Goal: Find specific page/section

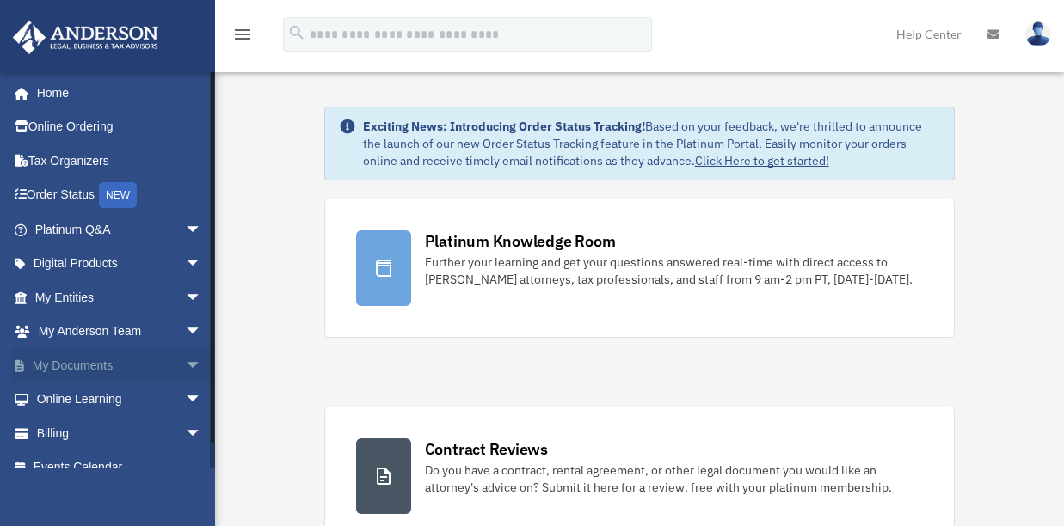
click at [185, 355] on span "arrow_drop_down" at bounding box center [202, 365] width 34 height 35
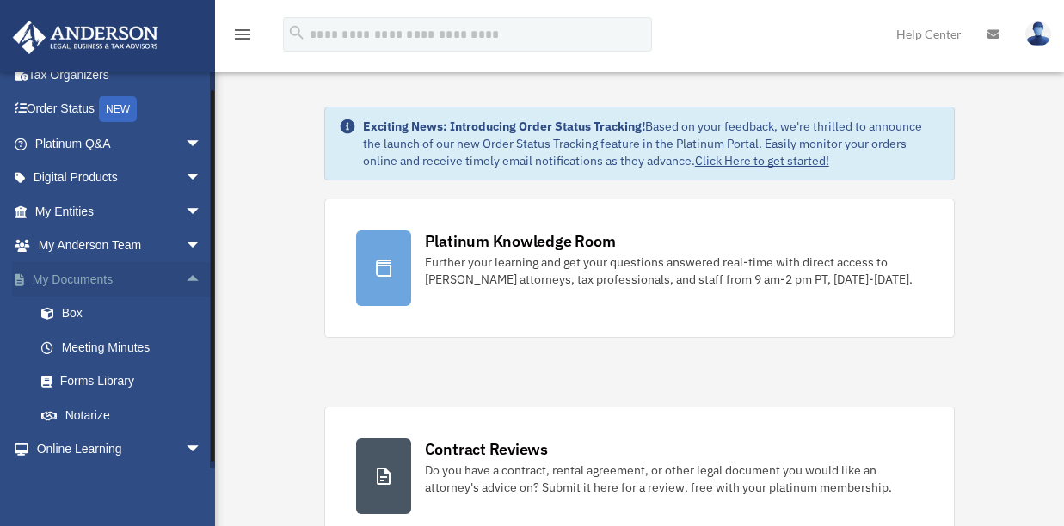
scroll to position [113, 0]
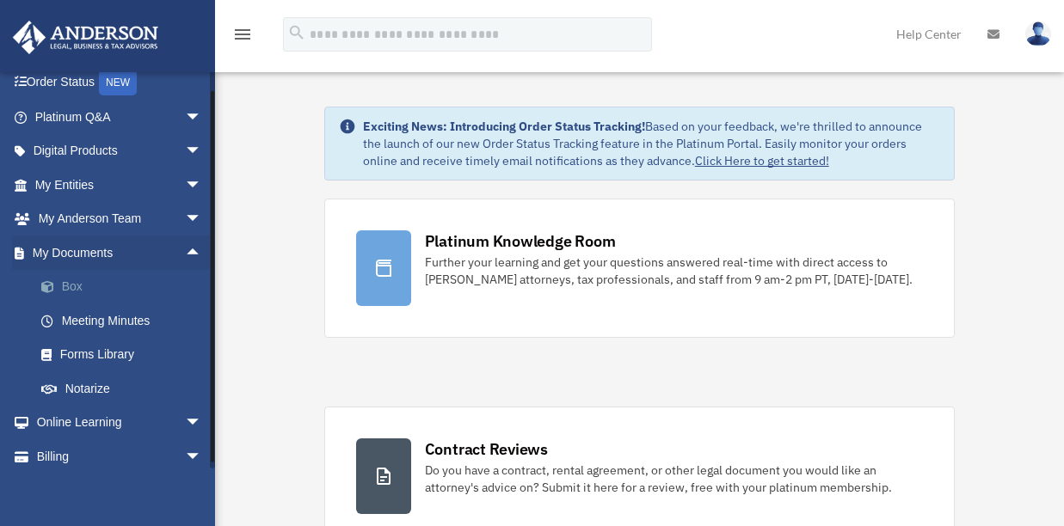
click at [103, 284] on link "Box" at bounding box center [126, 287] width 204 height 34
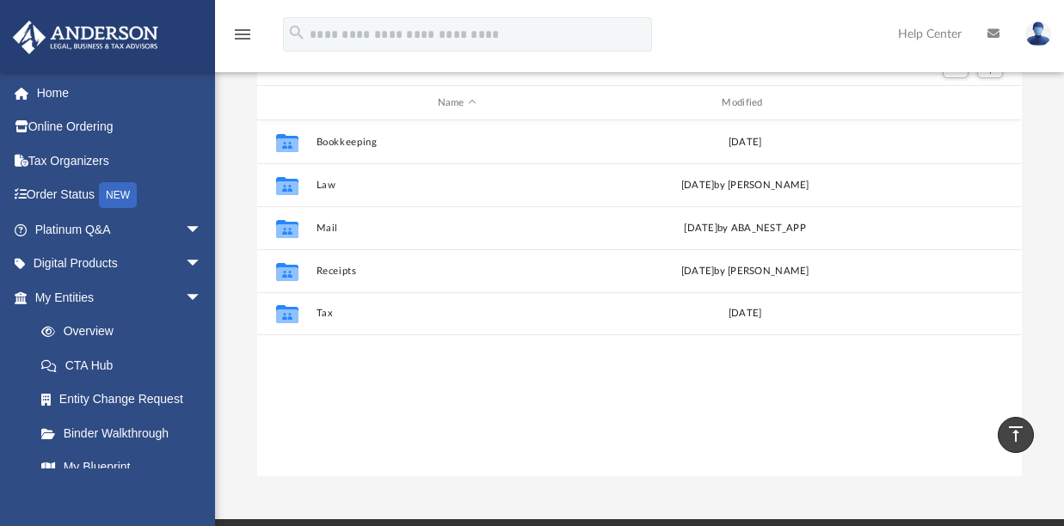
scroll to position [158, 0]
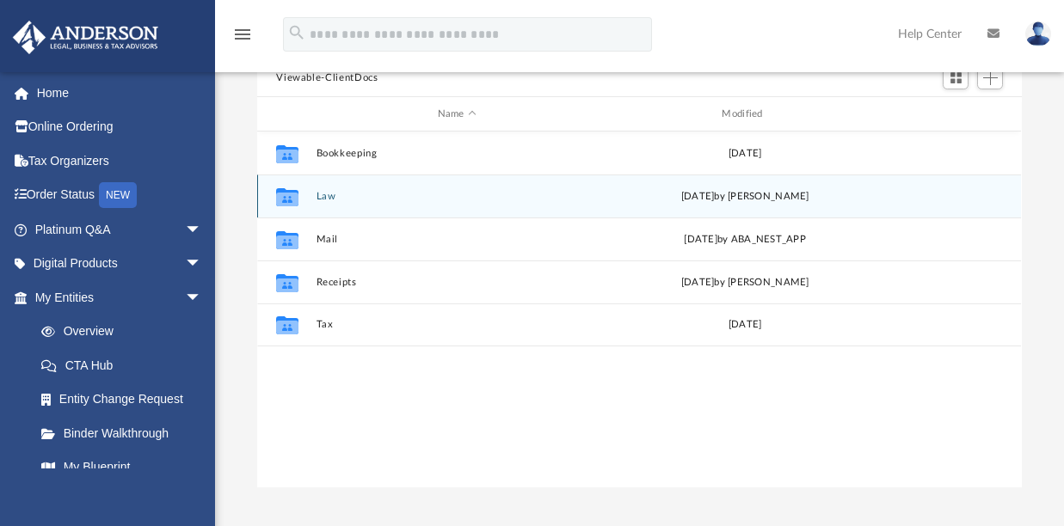
click at [332, 192] on button "Law" at bounding box center [456, 196] width 281 height 11
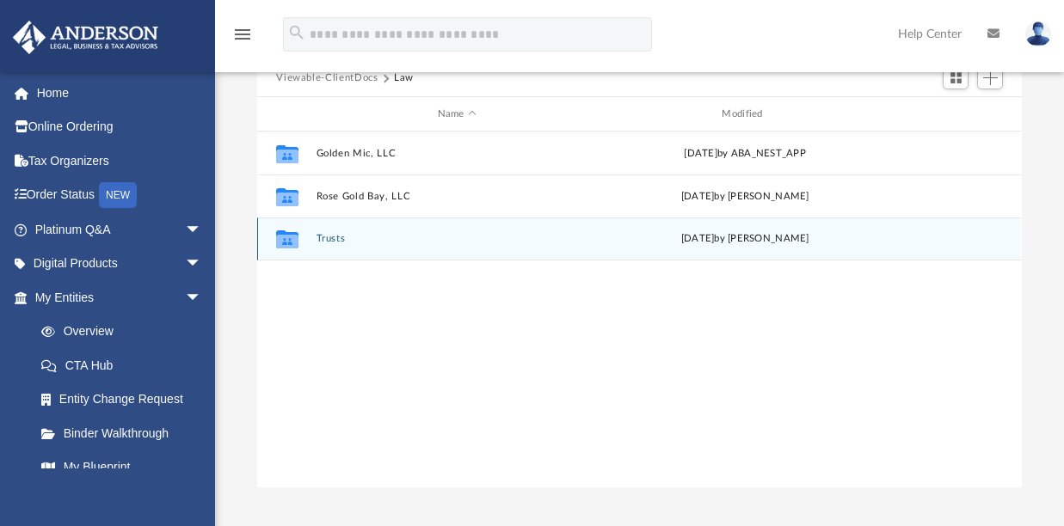
click at [328, 237] on button "Trusts" at bounding box center [456, 238] width 281 height 11
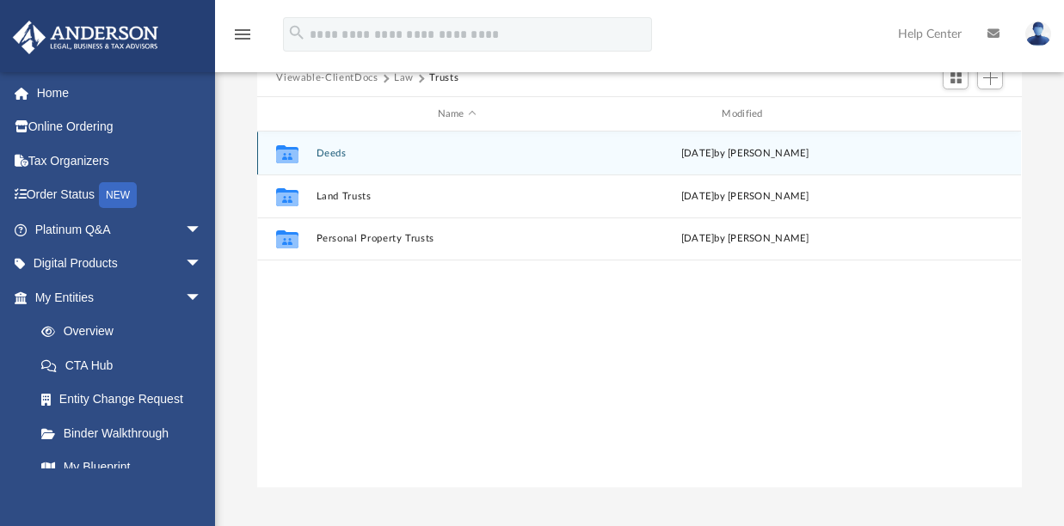
click at [333, 152] on button "Deeds" at bounding box center [456, 153] width 281 height 11
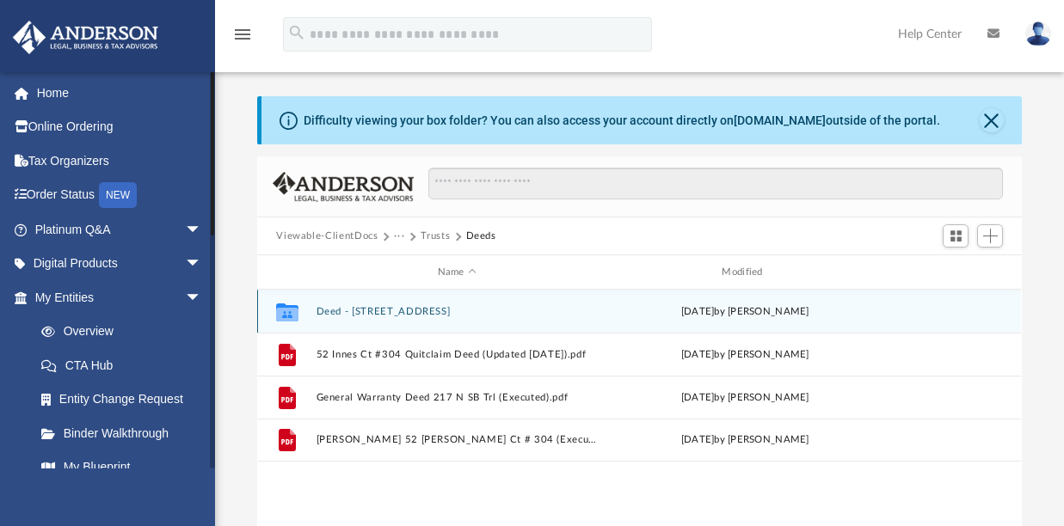
scroll to position [0, 0]
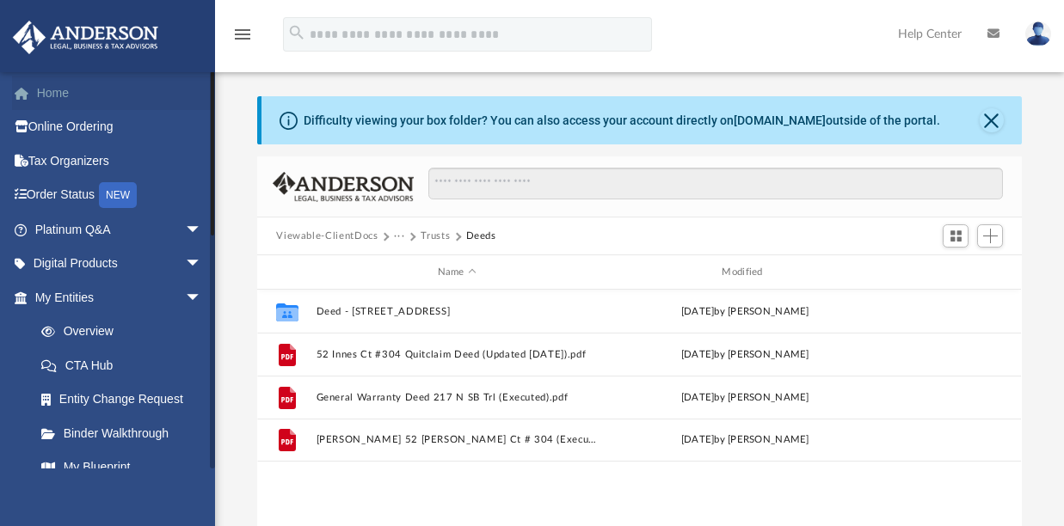
click at [46, 96] on link "Home" at bounding box center [120, 93] width 216 height 34
